Goal: Task Accomplishment & Management: Manage account settings

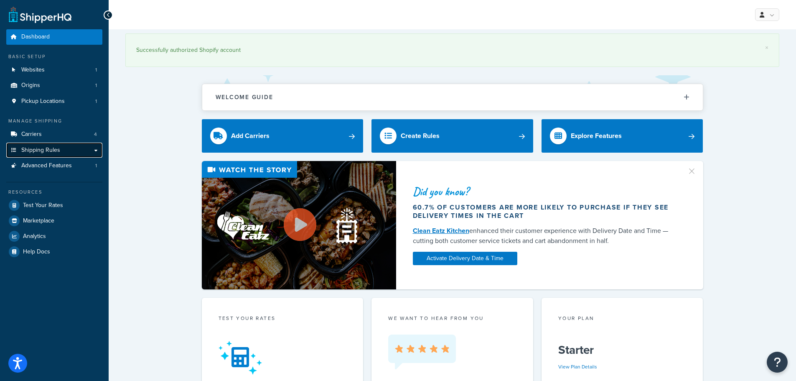
click at [53, 147] on span "Shipping Rules" at bounding box center [40, 150] width 39 height 7
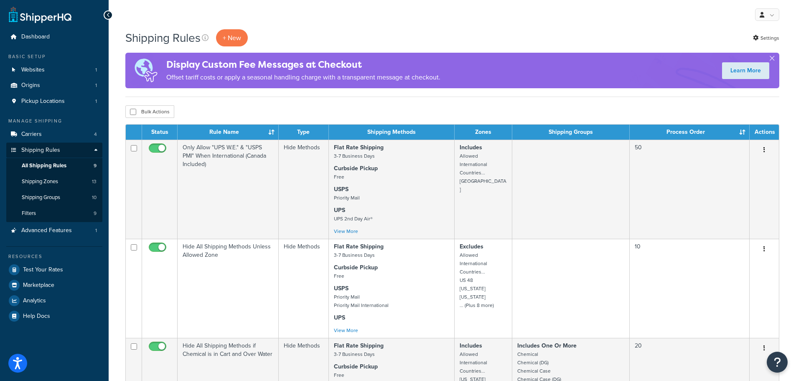
click at [724, 129] on th "Process Order" at bounding box center [690, 132] width 120 height 15
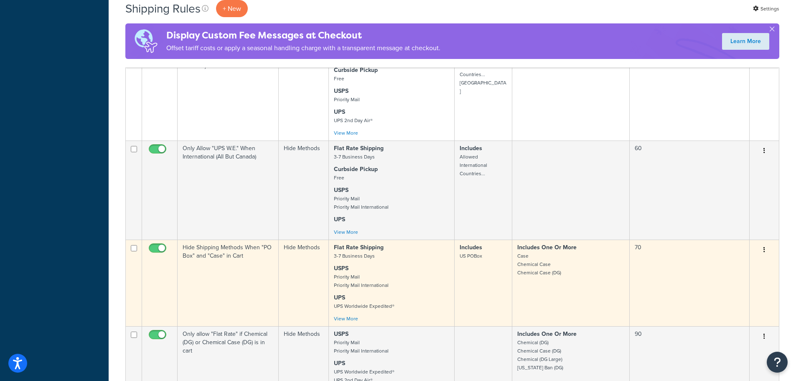
scroll to position [585, 0]
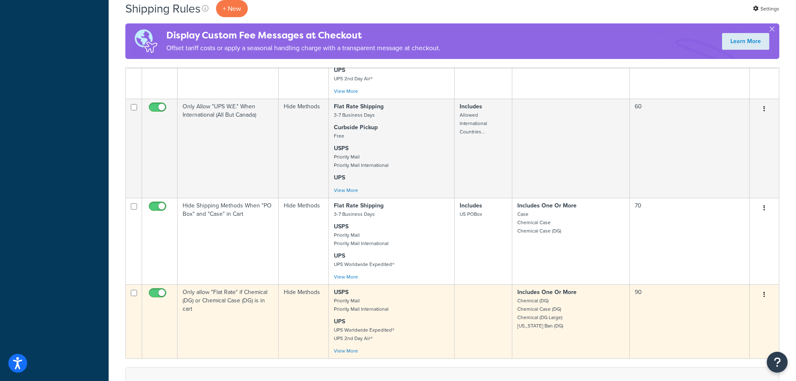
click at [438, 308] on p "USPS Priority Mail Priority Mail International" at bounding box center [391, 300] width 115 height 25
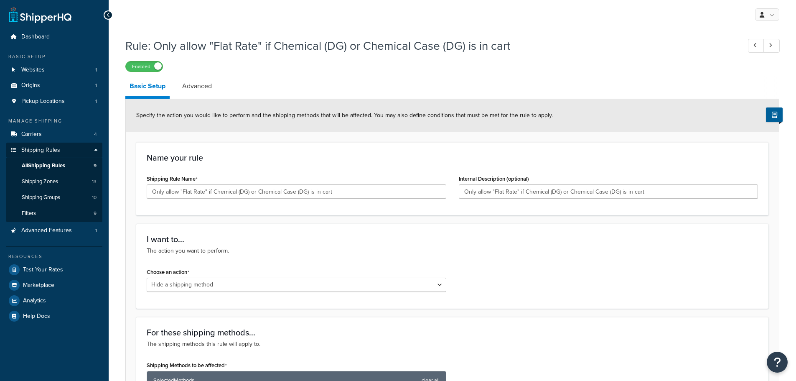
select select "HIDE"
click at [111, 20] on div "My Profile Billing Global Settings Contact Us Logout" at bounding box center [453, 14] width 688 height 29
click at [110, 19] on div at bounding box center [108, 14] width 9 height 9
click at [65, 145] on link "Shipping Rules" at bounding box center [54, 150] width 96 height 15
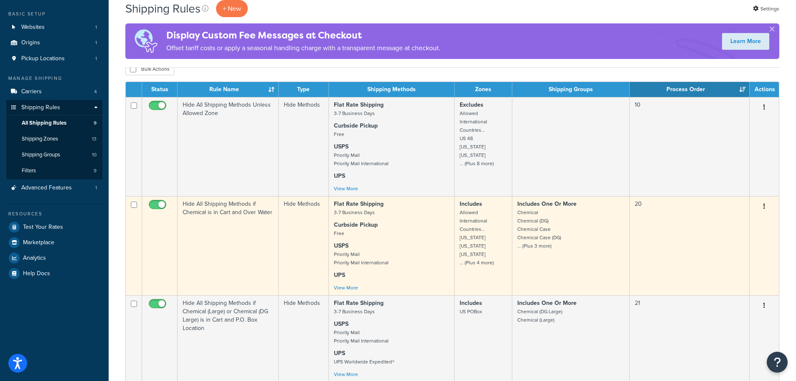
scroll to position [84, 0]
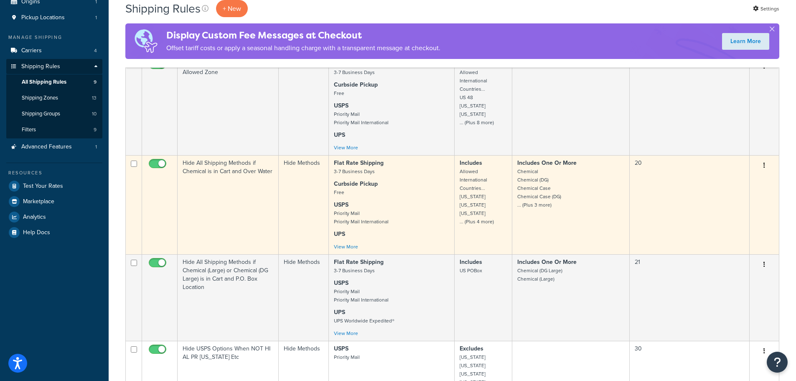
click at [428, 206] on p "USPS Priority Mail Priority Mail International" at bounding box center [391, 213] width 115 height 25
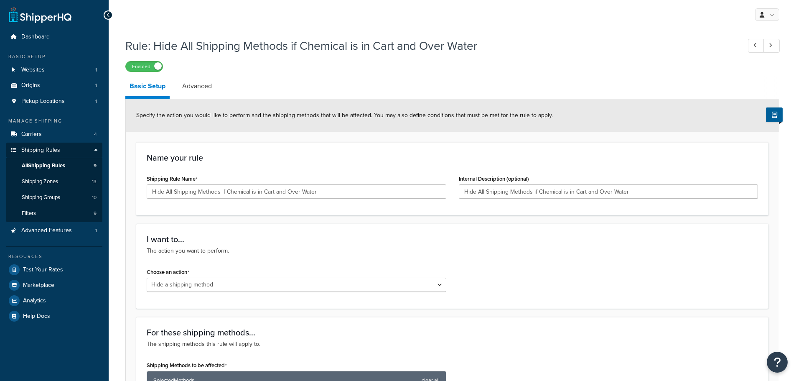
select select "HIDE"
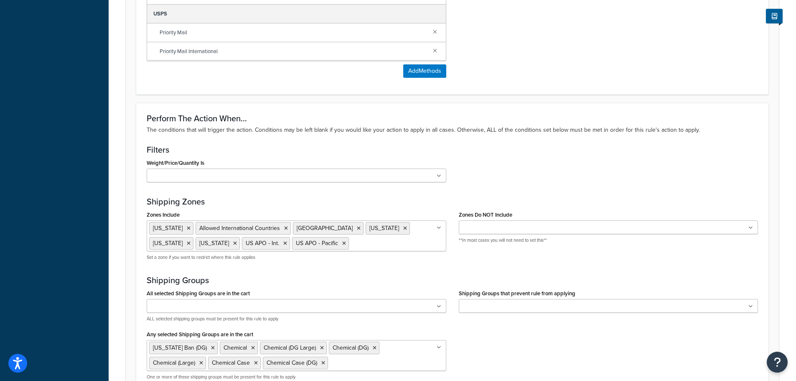
scroll to position [502, 0]
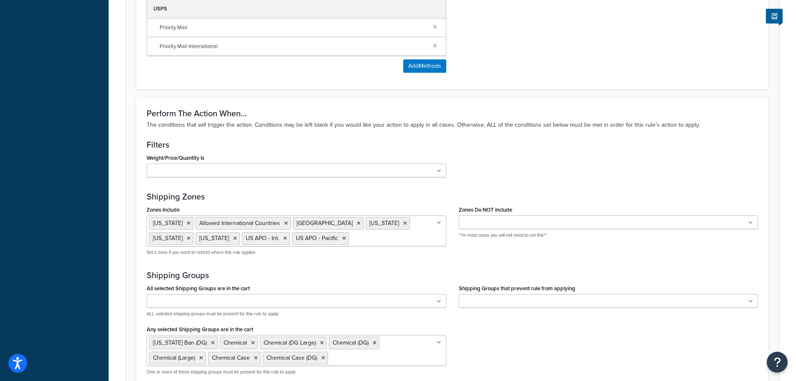
click at [306, 243] on ul "[US_STATE] Allowed International Countries [GEOGRAPHIC_DATA] [US_STATE] [US_STA…" at bounding box center [297, 230] width 300 height 31
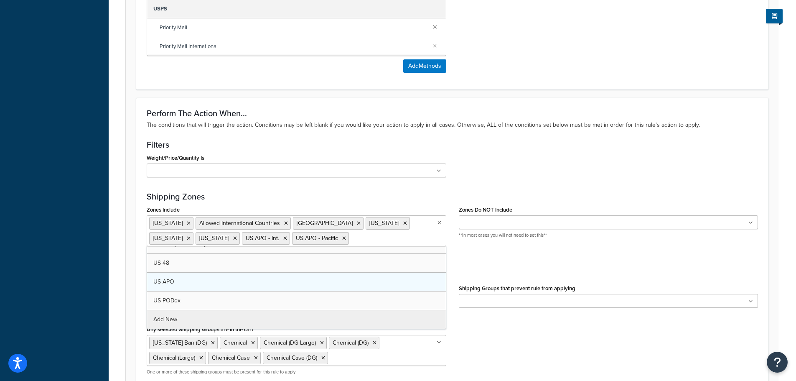
scroll to position [11, 0]
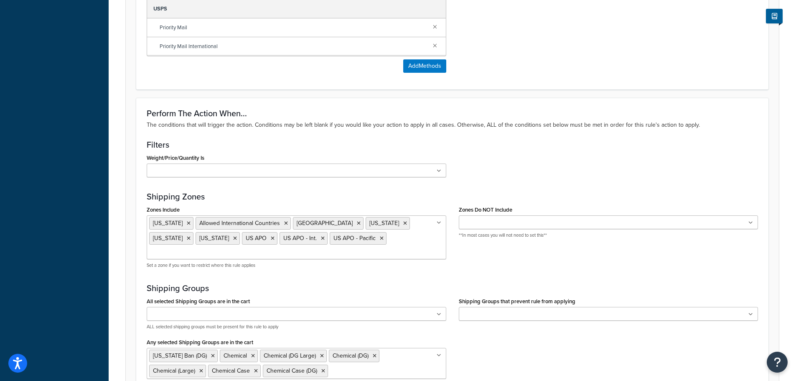
click at [520, 178] on div "Weight/Price/Quantity Is $0-$144.99 Filter $145-No Max Cart weight < 500 lbs In…" at bounding box center [452, 168] width 624 height 32
click at [246, 241] on span "US APO" at bounding box center [256, 238] width 21 height 9
click at [246, 240] on span "US APO" at bounding box center [256, 238] width 21 height 9
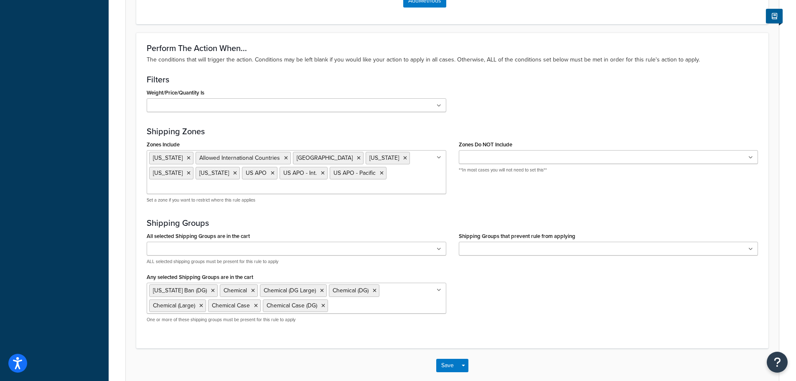
scroll to position [598, 0]
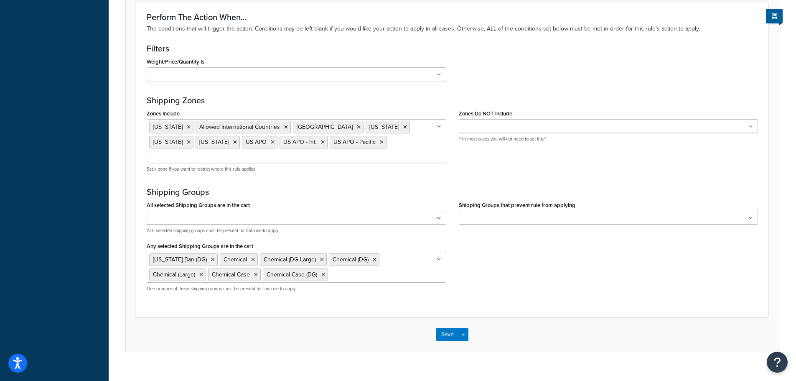
click at [446, 317] on div "Save Save Dropdown Save and Edit Save and Duplicate Save and Create New" at bounding box center [452, 334] width 653 height 34
click at [447, 328] on button "Save" at bounding box center [447, 334] width 23 height 13
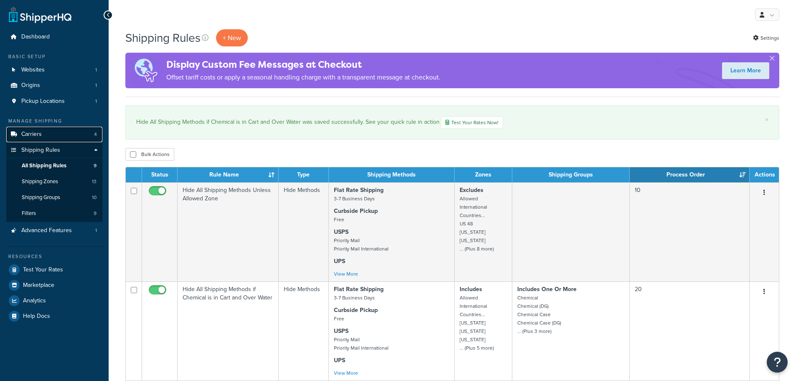
drag, startPoint x: 0, startPoint y: 0, endPoint x: 50, endPoint y: 135, distance: 144.3
click at [50, 135] on link "Carriers 4" at bounding box center [54, 134] width 96 height 15
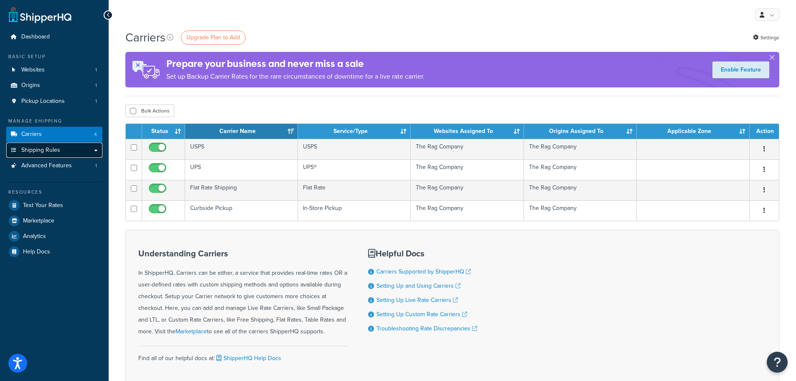
click at [53, 151] on span "Shipping Rules" at bounding box center [40, 150] width 39 height 7
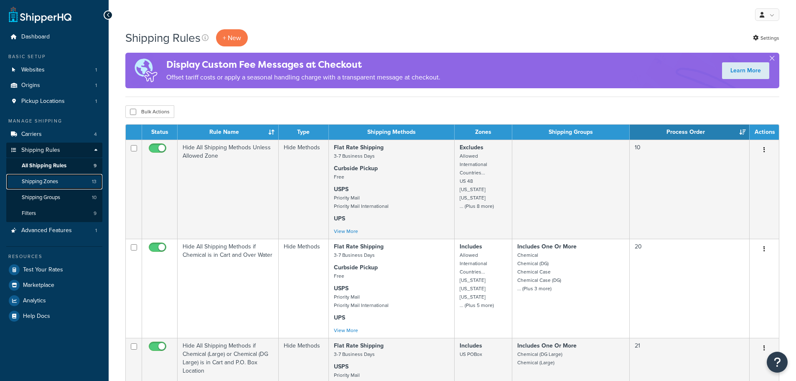
click at [67, 184] on link "Shipping Zones 13" at bounding box center [54, 181] width 96 height 15
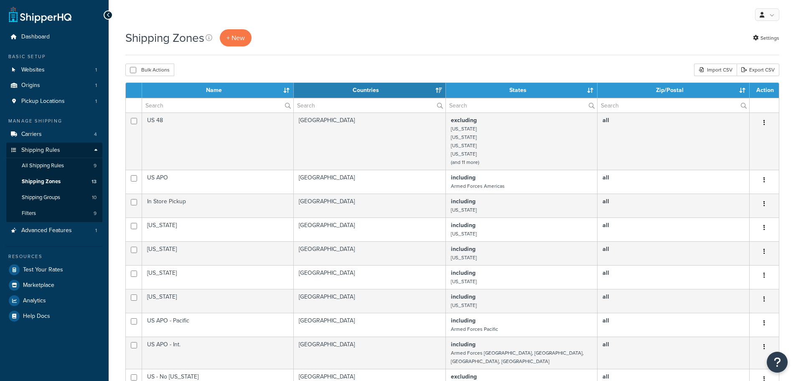
select select "15"
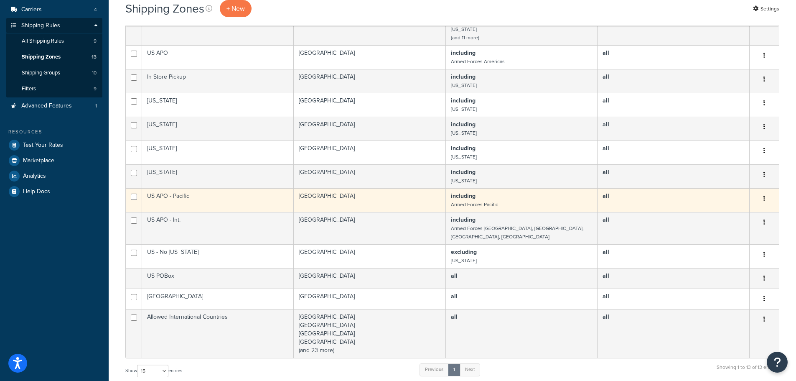
scroll to position [125, 0]
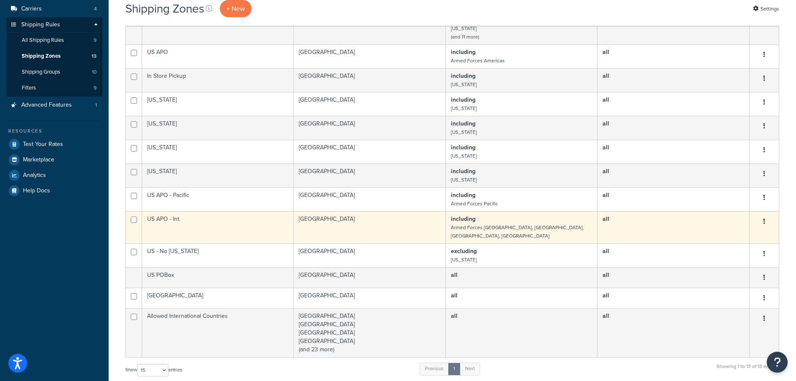
click at [763, 220] on button "button" at bounding box center [765, 221] width 12 height 13
